Goal: Task Accomplishment & Management: Manage account settings

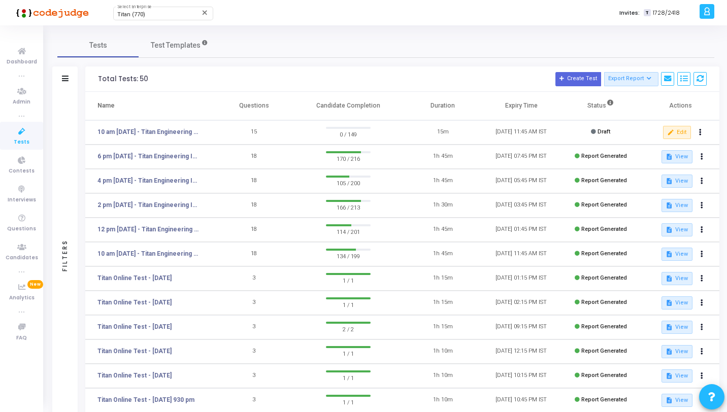
click at [707, 78] on div "Total Tests: 50 Create Test Export Report Id Name Job Role Questions Candidate …" at bounding box center [402, 79] width 634 height 25
click at [702, 79] on icon at bounding box center [700, 78] width 7 height 7
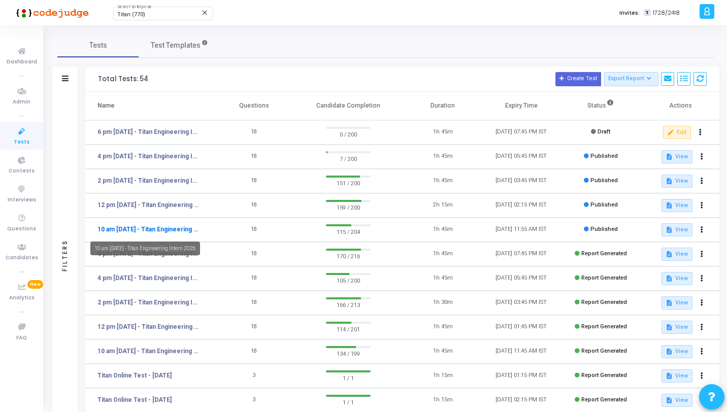
click at [164, 229] on link "10 am [DATE] - Titan Engineering Intern 2026" at bounding box center [149, 229] width 102 height 9
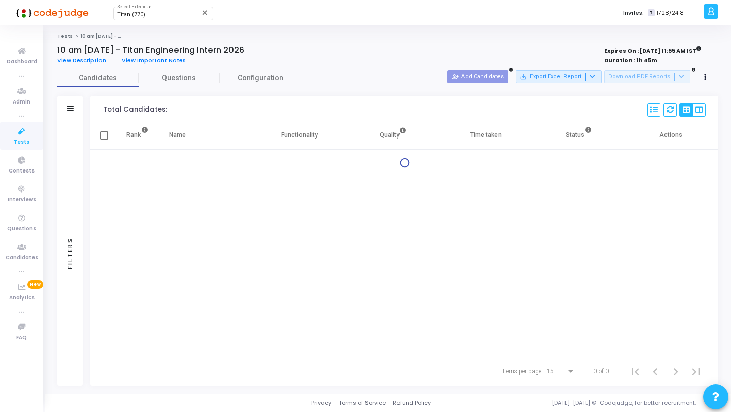
click at [76, 151] on div "Filters" at bounding box center [69, 253] width 25 height 265
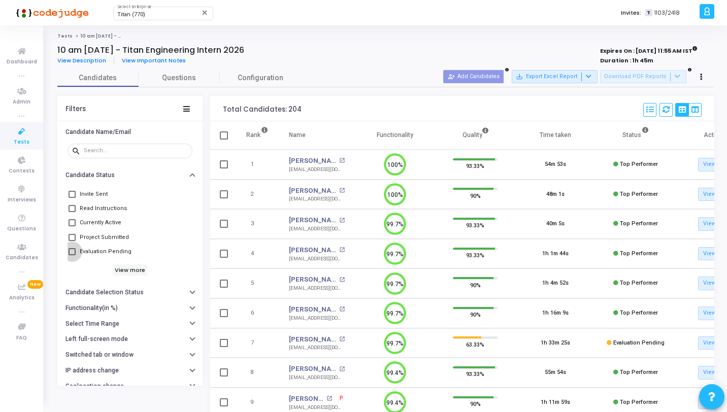
click at [87, 251] on span "Evaluation Pending" at bounding box center [106, 252] width 52 height 12
click at [72, 256] on input "Evaluation Pending" at bounding box center [72, 256] width 1 height 1
checkbox input "true"
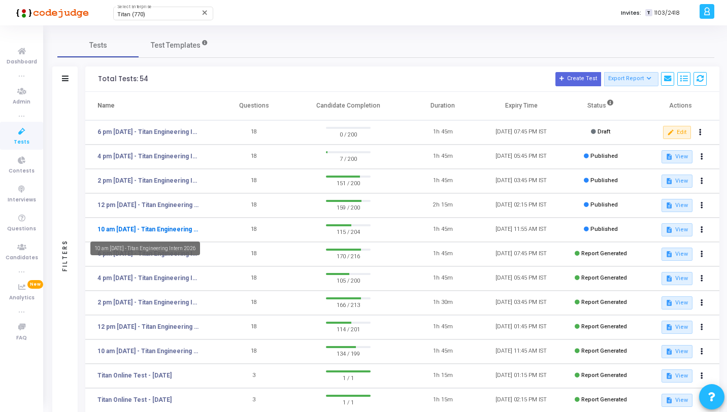
click at [180, 230] on link "10 am [DATE] - Titan Engineering Intern 2026" at bounding box center [149, 229] width 102 height 9
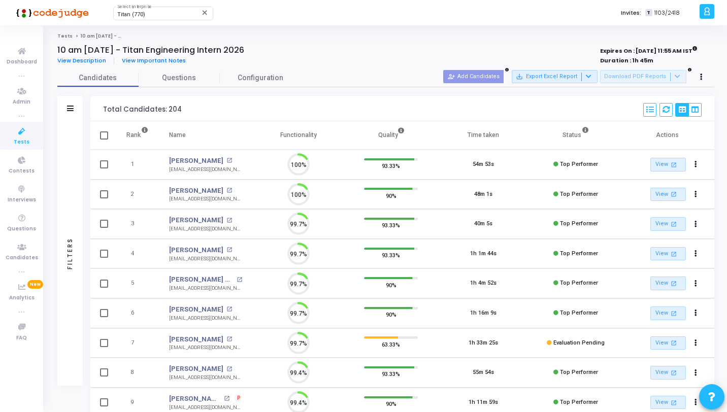
scroll to position [21, 26]
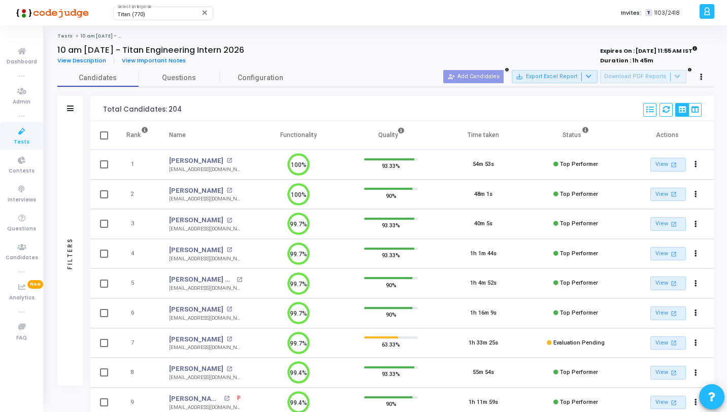
click at [75, 189] on div "Filters" at bounding box center [69, 253] width 25 height 265
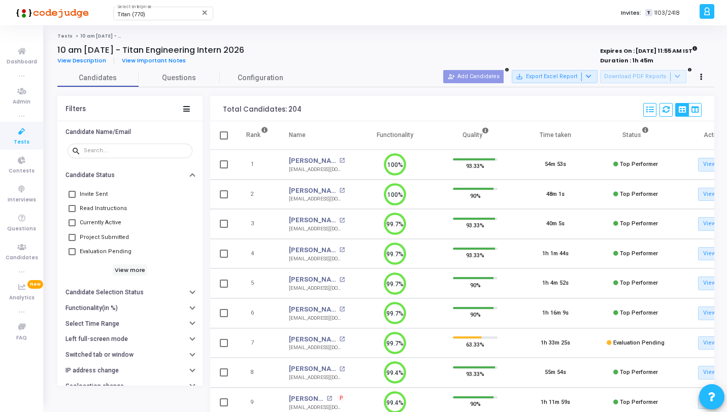
click at [112, 250] on span "Evaluation Pending" at bounding box center [106, 252] width 52 height 12
click at [72, 256] on input "Evaluation Pending" at bounding box center [72, 256] width 1 height 1
checkbox input "true"
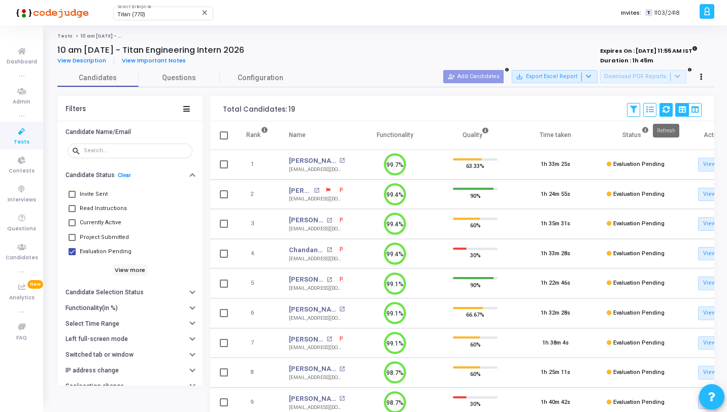
click at [665, 107] on icon at bounding box center [666, 109] width 7 height 7
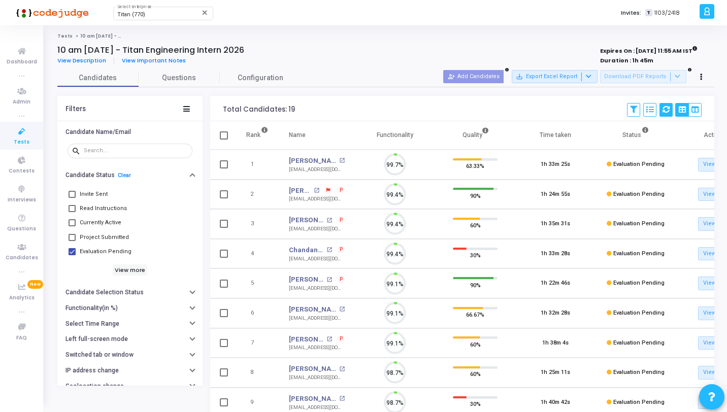
scroll to position [21, 26]
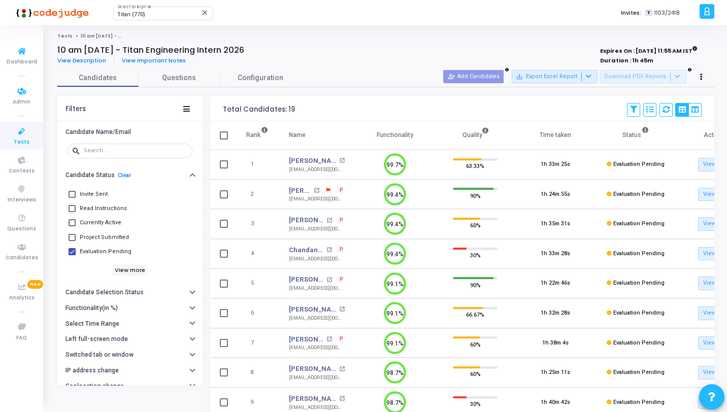
click at [29, 134] on icon at bounding box center [21, 131] width 21 height 13
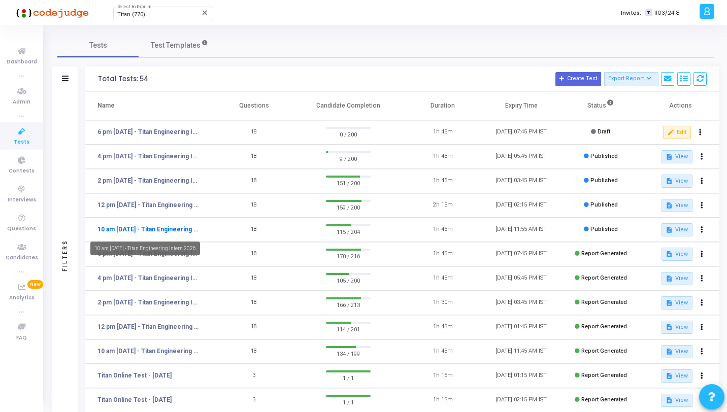
click at [164, 231] on link "10 am [DATE] - Titan Engineering Intern 2026" at bounding box center [149, 229] width 102 height 9
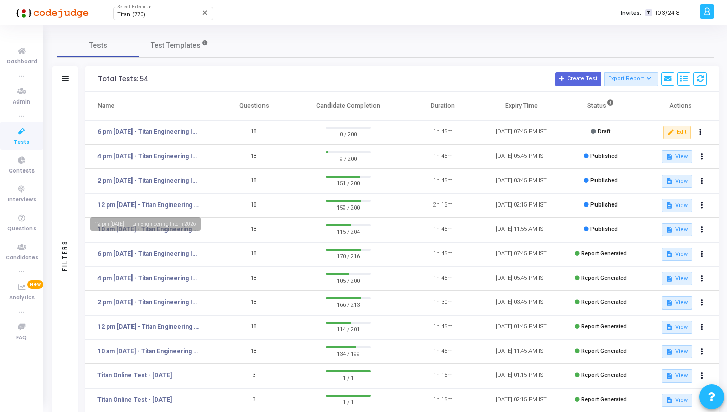
click at [223, 227] on td "18" at bounding box center [254, 230] width 79 height 24
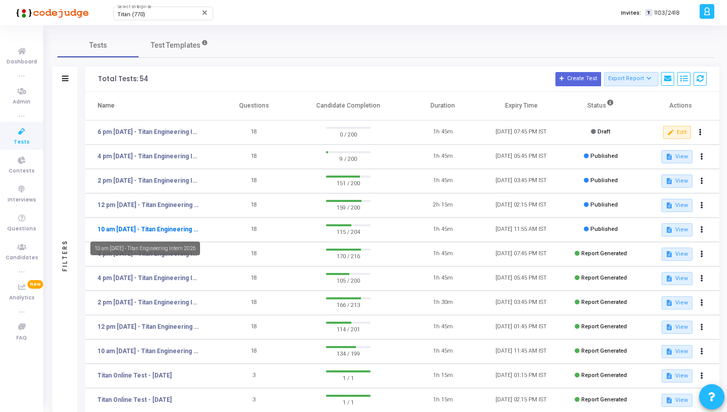
click at [179, 227] on link "10 am [DATE] - Titan Engineering Intern 2026" at bounding box center [149, 229] width 102 height 9
click at [184, 234] on link "10 am [DATE] - Titan Engineering Intern 2026" at bounding box center [149, 229] width 102 height 9
click at [143, 226] on link "10 am [DATE] - Titan Engineering Intern 2026" at bounding box center [149, 229] width 102 height 9
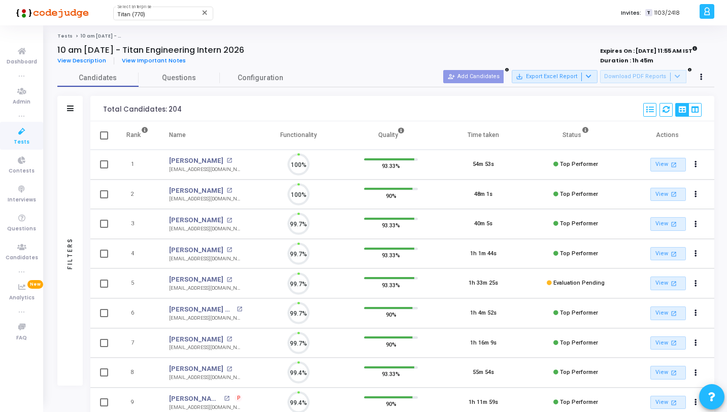
scroll to position [21, 26]
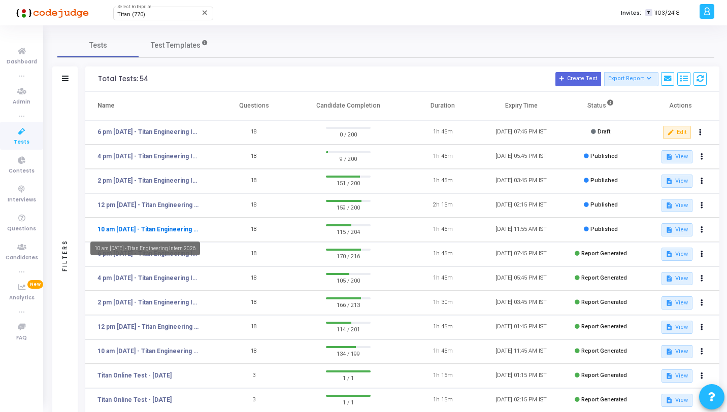
click at [161, 230] on link "10 am [DATE] - Titan Engineering Intern 2026" at bounding box center [149, 229] width 102 height 9
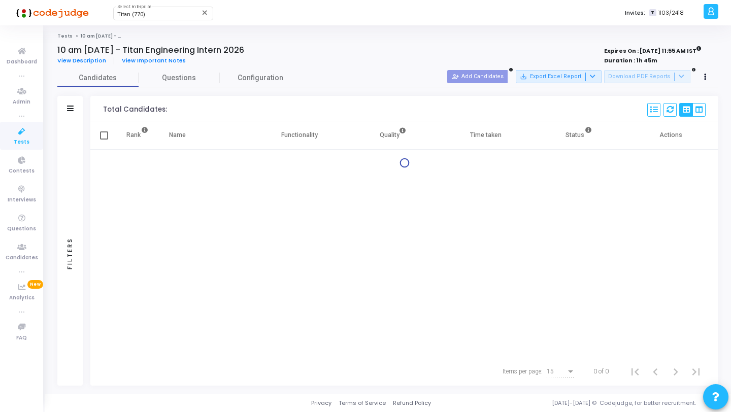
click at [69, 173] on div "Filters" at bounding box center [69, 253] width 25 height 265
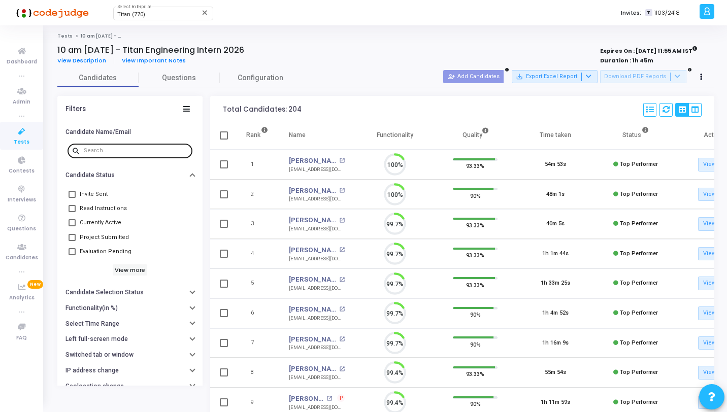
scroll to position [21, 26]
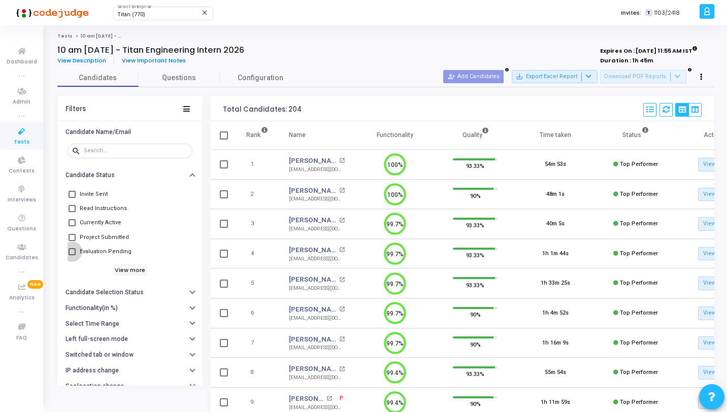
click at [112, 256] on span "Evaluation Pending" at bounding box center [106, 252] width 52 height 12
click at [72, 256] on input "Evaluation Pending" at bounding box center [72, 256] width 1 height 1
checkbox input "true"
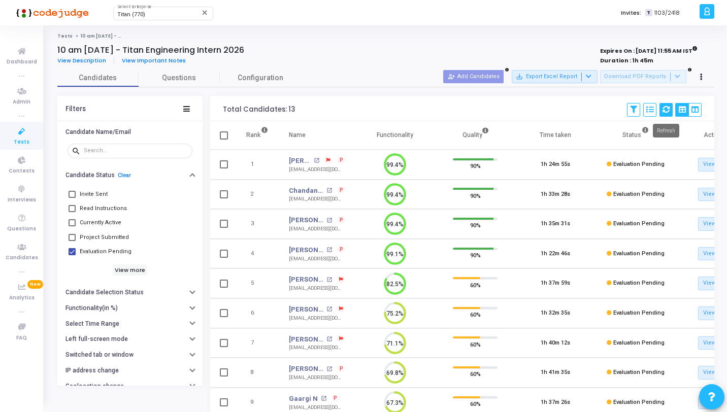
click at [668, 107] on icon at bounding box center [666, 109] width 7 height 7
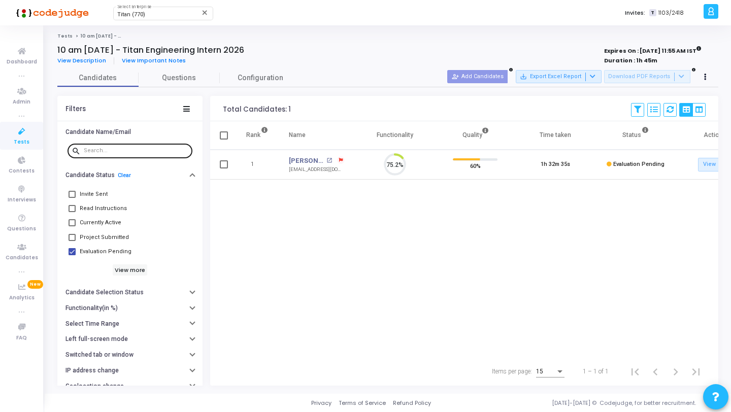
scroll to position [21, 26]
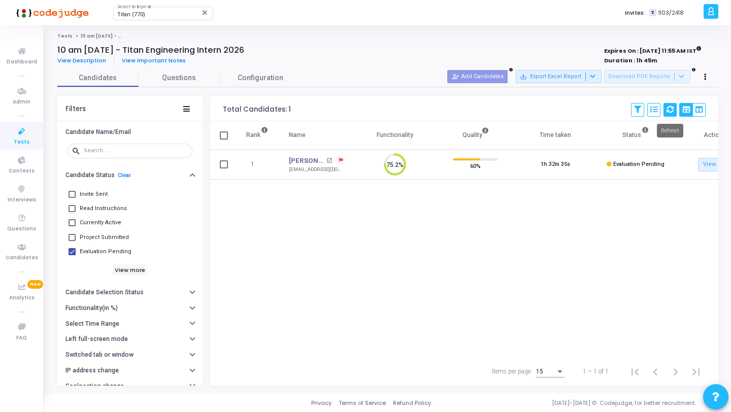
click at [668, 110] on icon at bounding box center [670, 109] width 7 height 7
click at [669, 107] on icon at bounding box center [670, 109] width 7 height 7
